Goal: Task Accomplishment & Management: Use online tool/utility

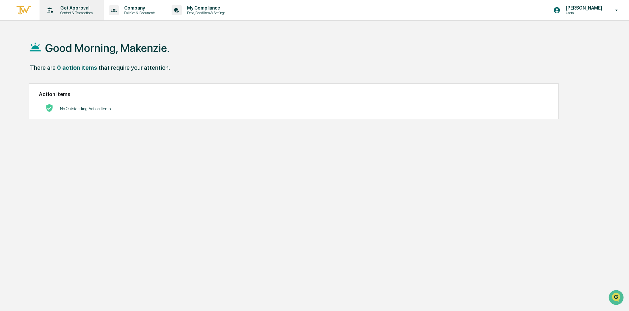
click at [58, 18] on div "Get Approval Content & Transactions" at bounding box center [71, 10] width 58 height 20
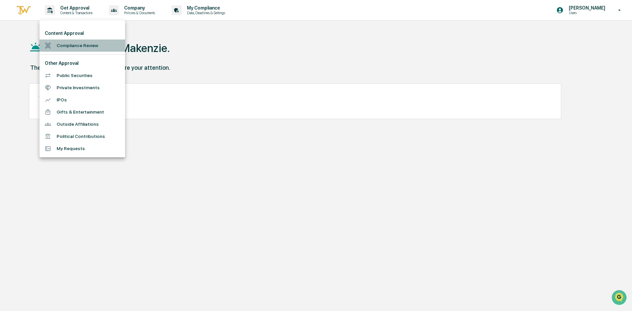
click at [77, 44] on li "Compliance Review" at bounding box center [82, 45] width 86 height 12
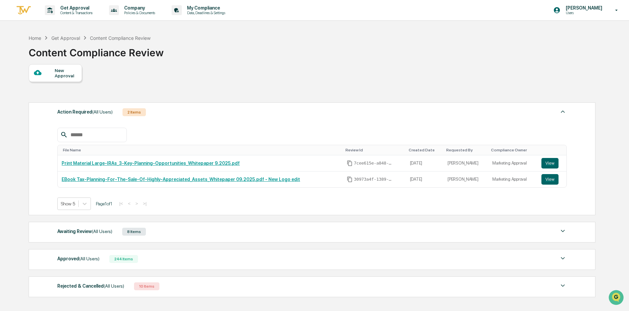
click at [93, 237] on div "Awaiting Review (All Users) 8 Items File Name Review Id Created Date Requested …" at bounding box center [312, 232] width 566 height 21
click at [89, 232] on div "Awaiting Review (All Users)" at bounding box center [84, 231] width 55 height 9
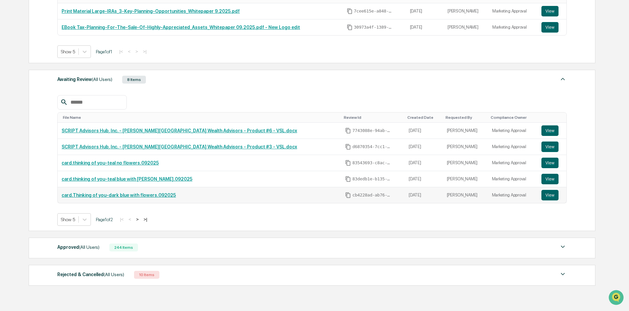
scroll to position [186, 0]
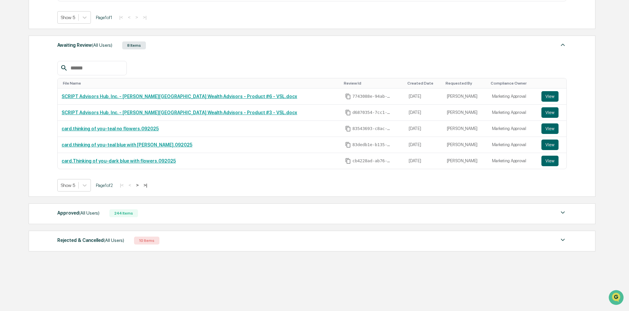
click at [151, 212] on div "Approved (All Users) 244 Items" at bounding box center [311, 213] width 509 height 9
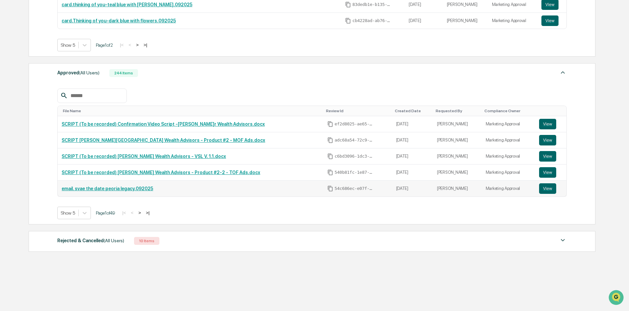
scroll to position [327, 0]
click at [183, 243] on div "Rejected & Cancelled (All Users) 10 Items" at bounding box center [311, 240] width 509 height 9
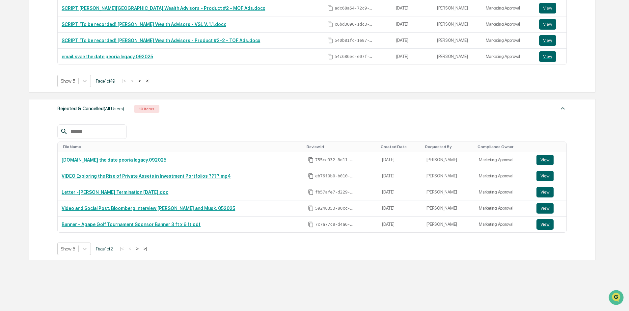
scroll to position [467, 0]
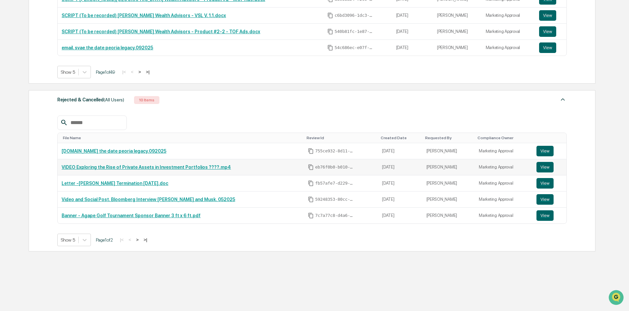
click at [185, 166] on link "VIDEO Exploring the Rise of Private Assets in Investment Portfolios ????.mp4" at bounding box center [146, 167] width 169 height 5
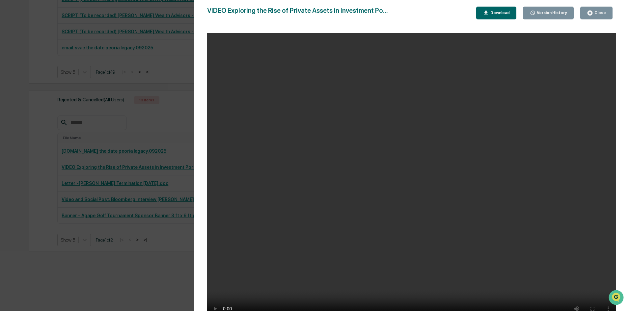
click at [603, 15] on div "Close" at bounding box center [599, 13] width 13 height 5
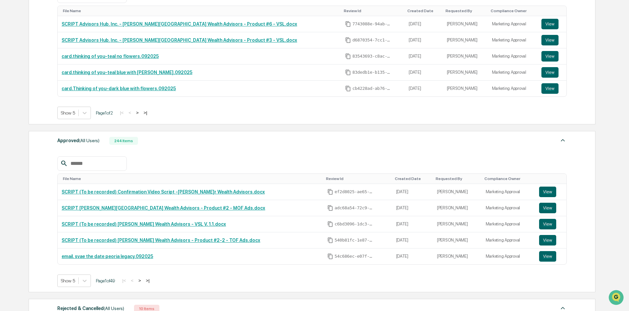
scroll to position [270, 0]
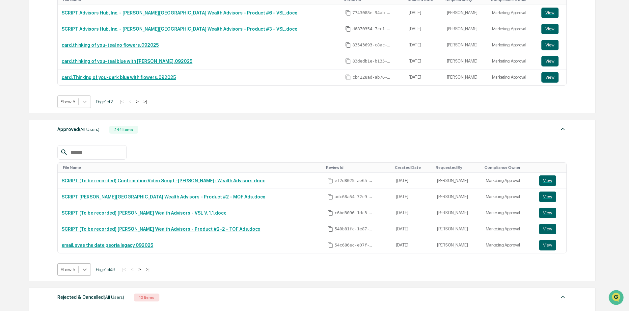
click at [83, 268] on body "Get Approval Content & Transactions Company Policies & Documents My Compliance …" at bounding box center [314, 119] width 629 height 778
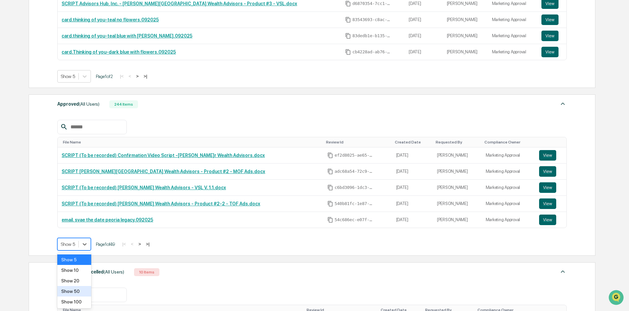
click at [72, 291] on div "Show 50" at bounding box center [74, 291] width 34 height 11
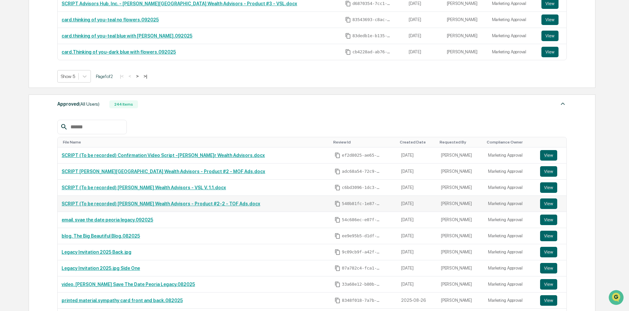
click at [165, 202] on link "SCRIPT (To be recorded) [PERSON_NAME] Wealth Advisors - Product #2-2 - TOF Ads.…" at bounding box center [161, 203] width 198 height 5
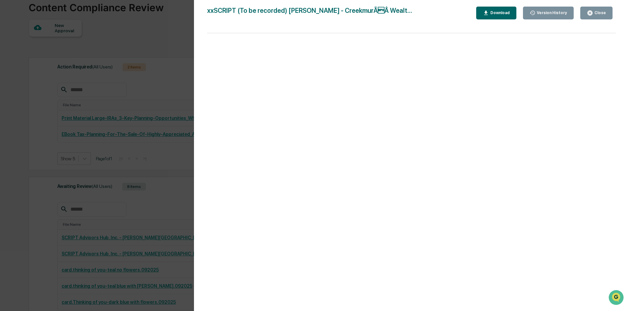
scroll to position [0, 0]
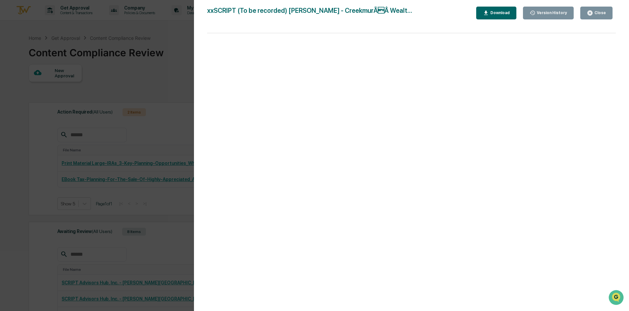
click at [592, 13] on icon "button" at bounding box center [589, 13] width 5 height 5
